Goal: Task Accomplishment & Management: Manage account settings

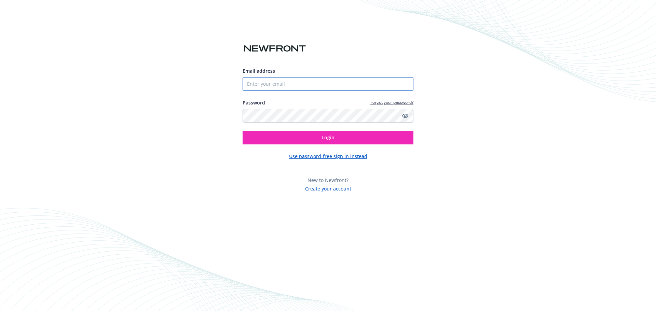
click at [330, 89] on input "Email address" at bounding box center [328, 84] width 171 height 14
type input "[EMAIL_ADDRESS][DOMAIN_NAME]"
click at [243, 131] on button "Login" at bounding box center [328, 138] width 171 height 14
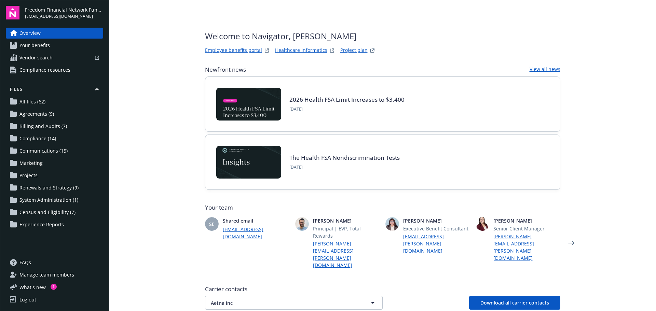
click at [47, 104] on link "All files (62)" at bounding box center [54, 101] width 97 height 11
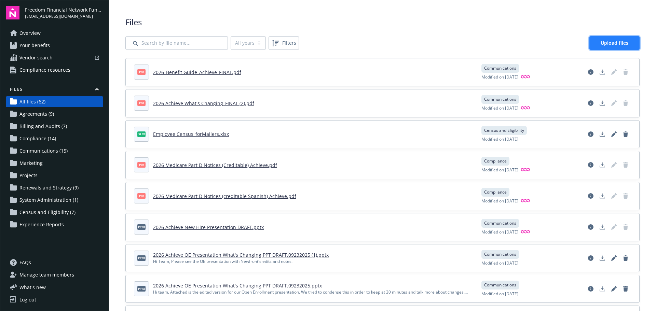
click at [601, 42] on span "Upload files" at bounding box center [615, 43] width 28 height 6
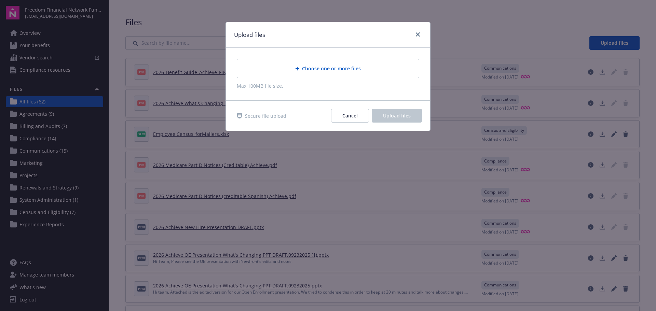
click at [353, 70] on span "Choose one or more files" at bounding box center [331, 68] width 59 height 7
click at [418, 34] on icon "close" at bounding box center [418, 34] width 4 height 4
